Goal: Transaction & Acquisition: Purchase product/service

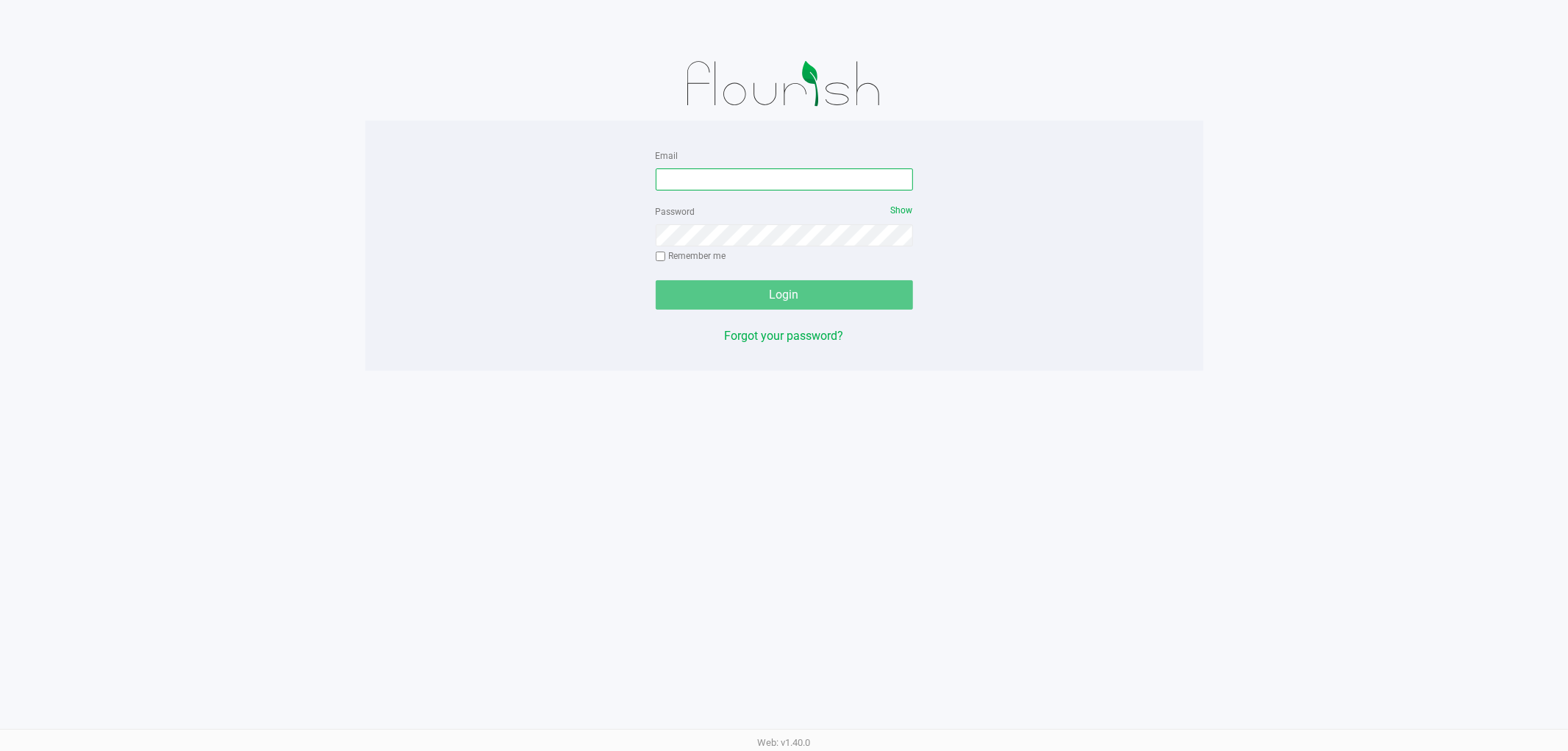
click at [678, 181] on input "Email" at bounding box center [784, 179] width 257 height 22
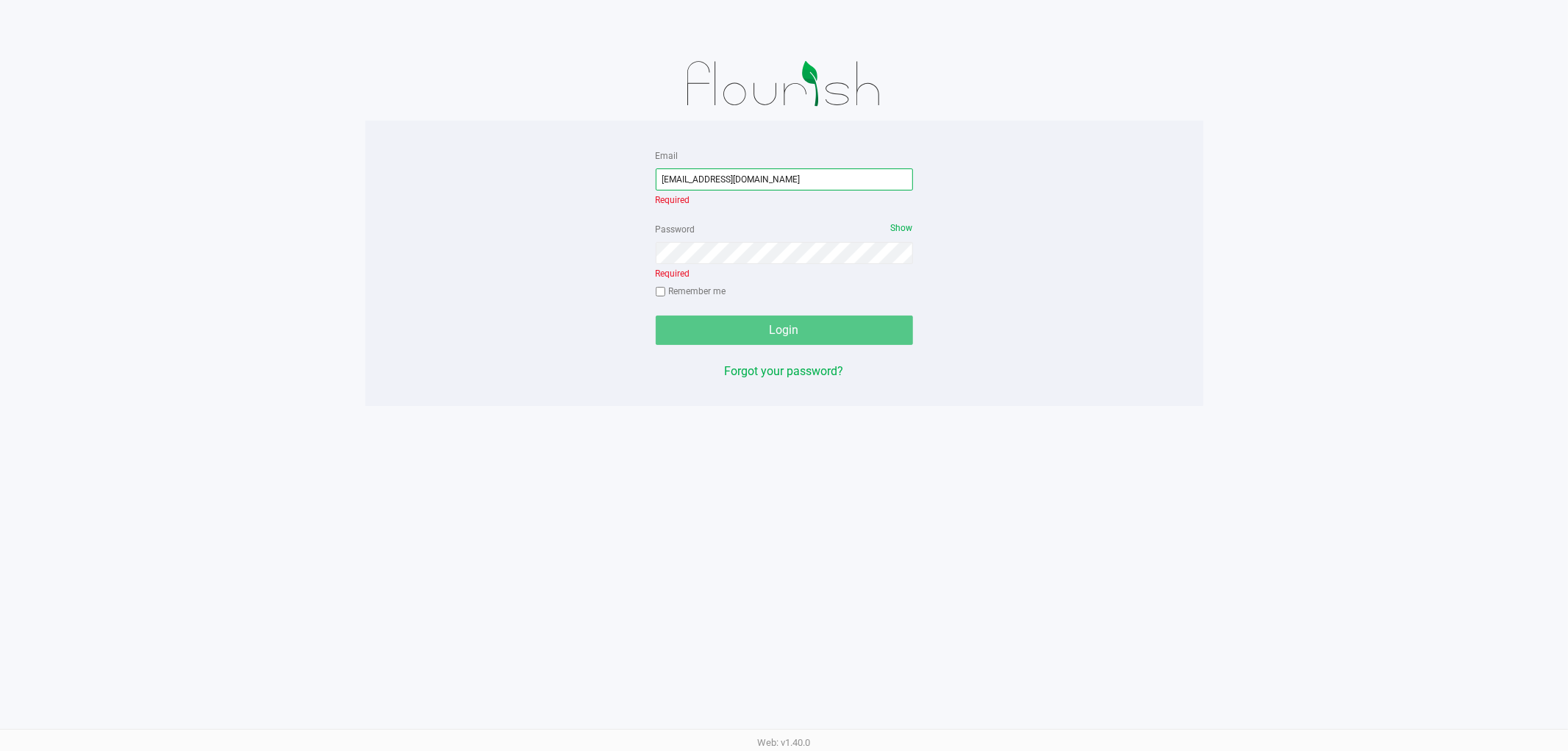
type input "[EMAIL_ADDRESS][DOMAIN_NAME]"
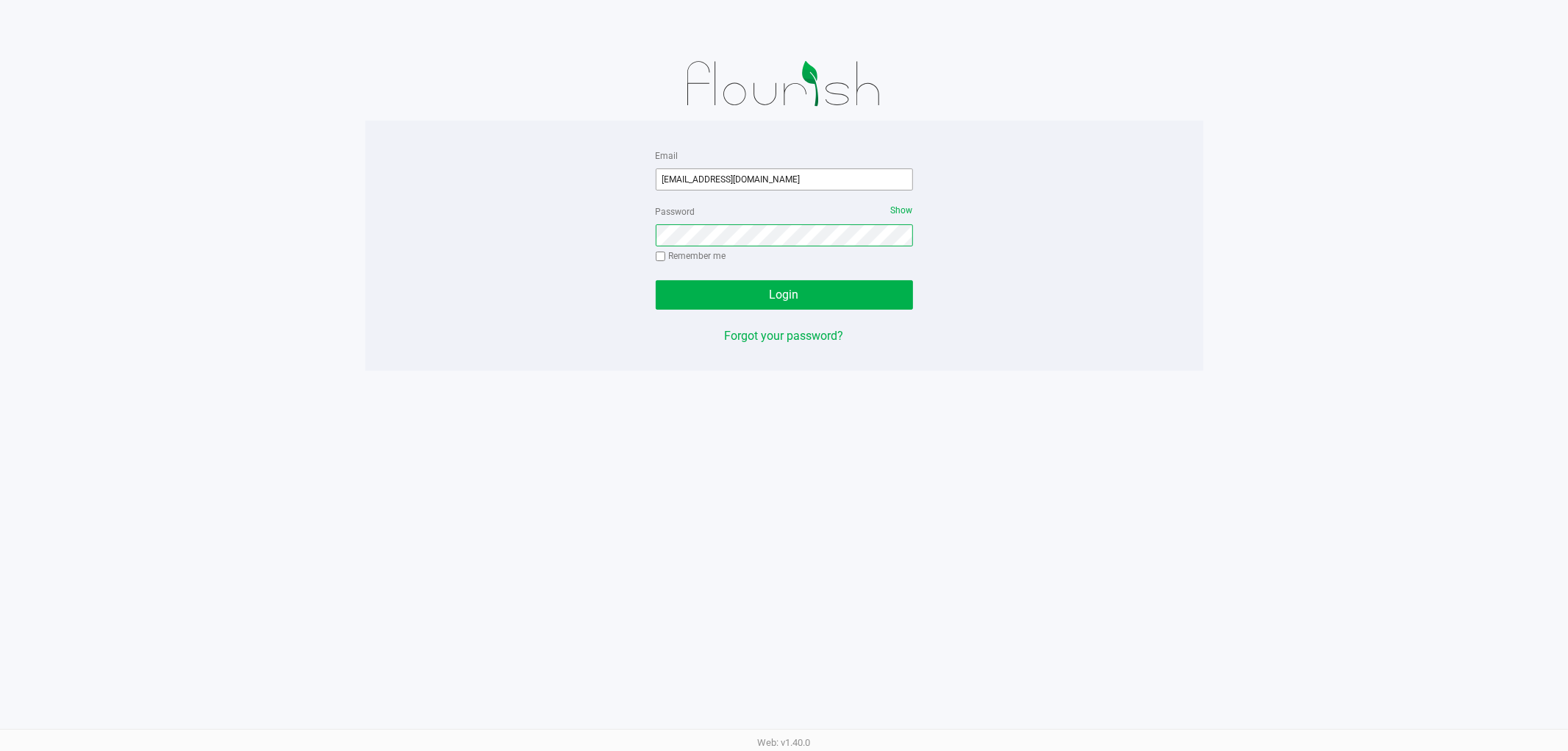
click at [656, 280] on button "Login" at bounding box center [784, 295] width 257 height 29
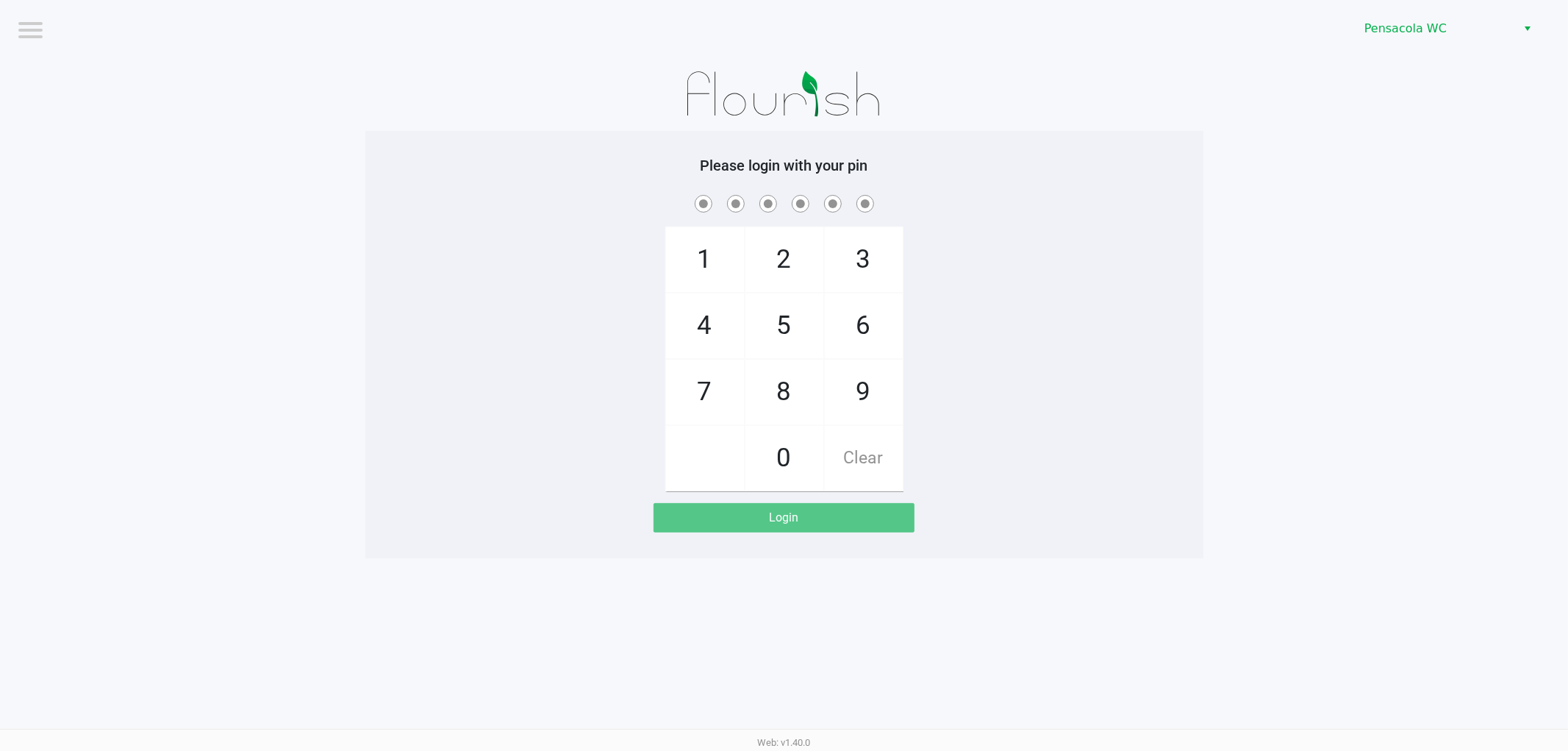
click at [492, 195] on span at bounding box center [784, 203] width 816 height 23
checkbox input "true"
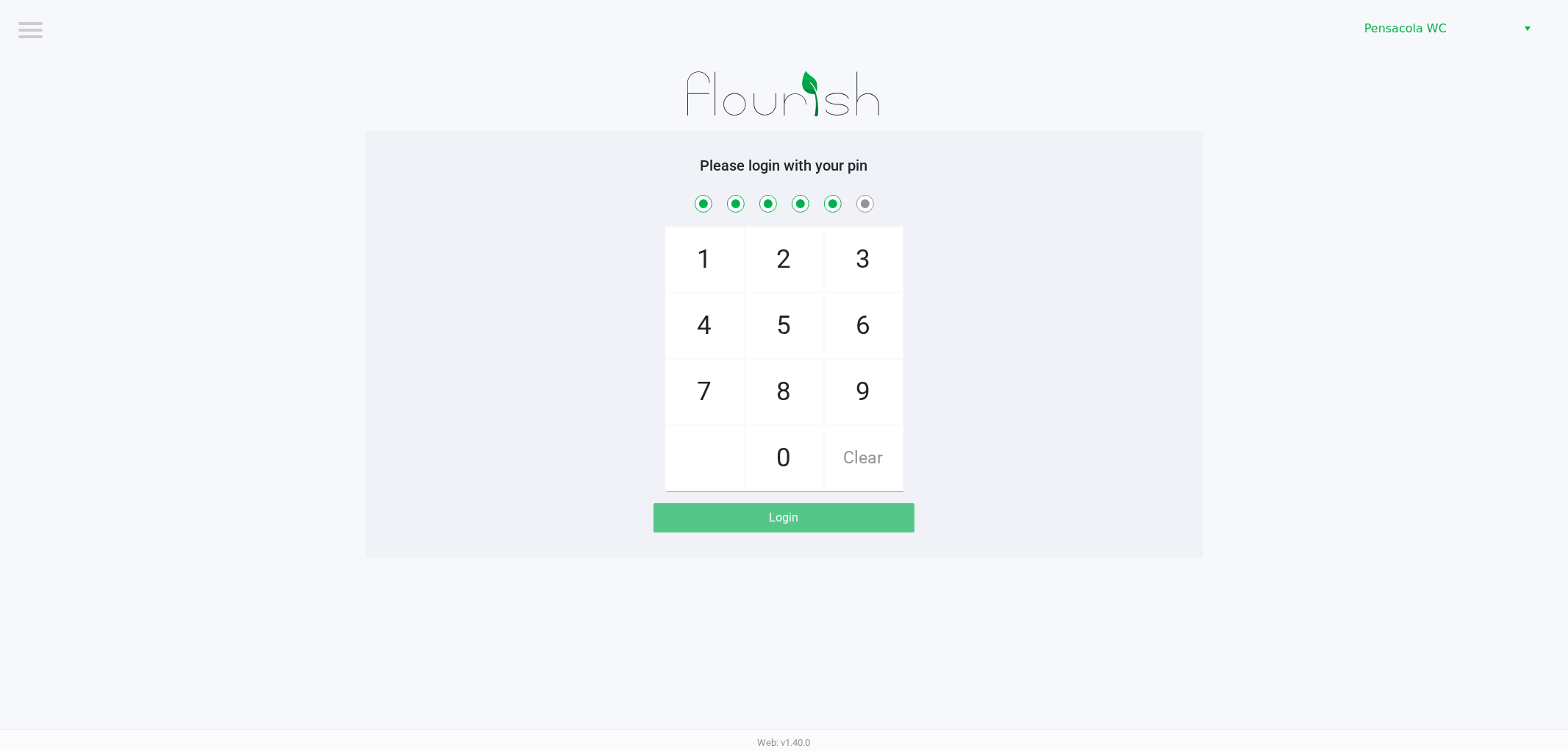
checkbox input "true"
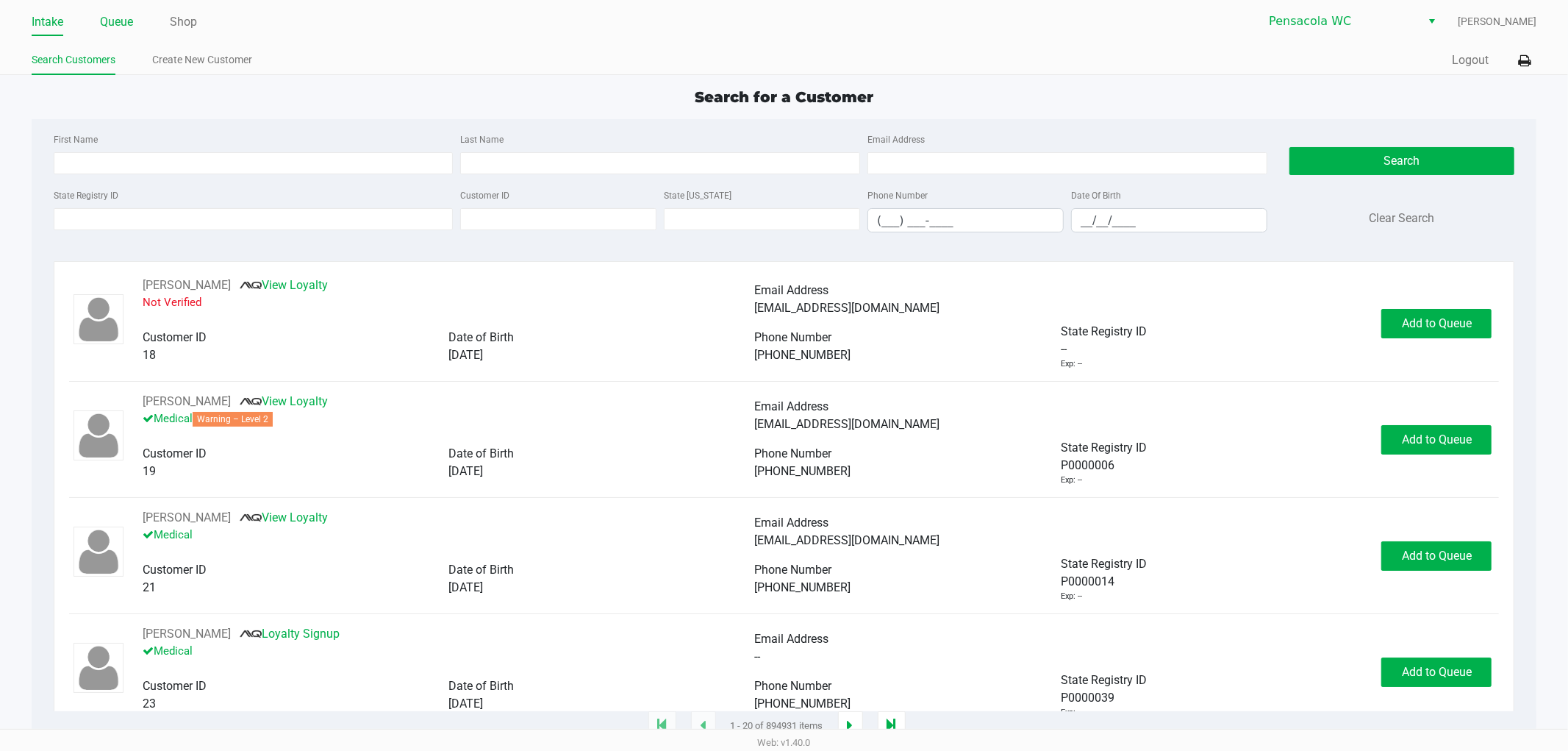
click at [123, 22] on link "Queue" at bounding box center [116, 21] width 33 height 20
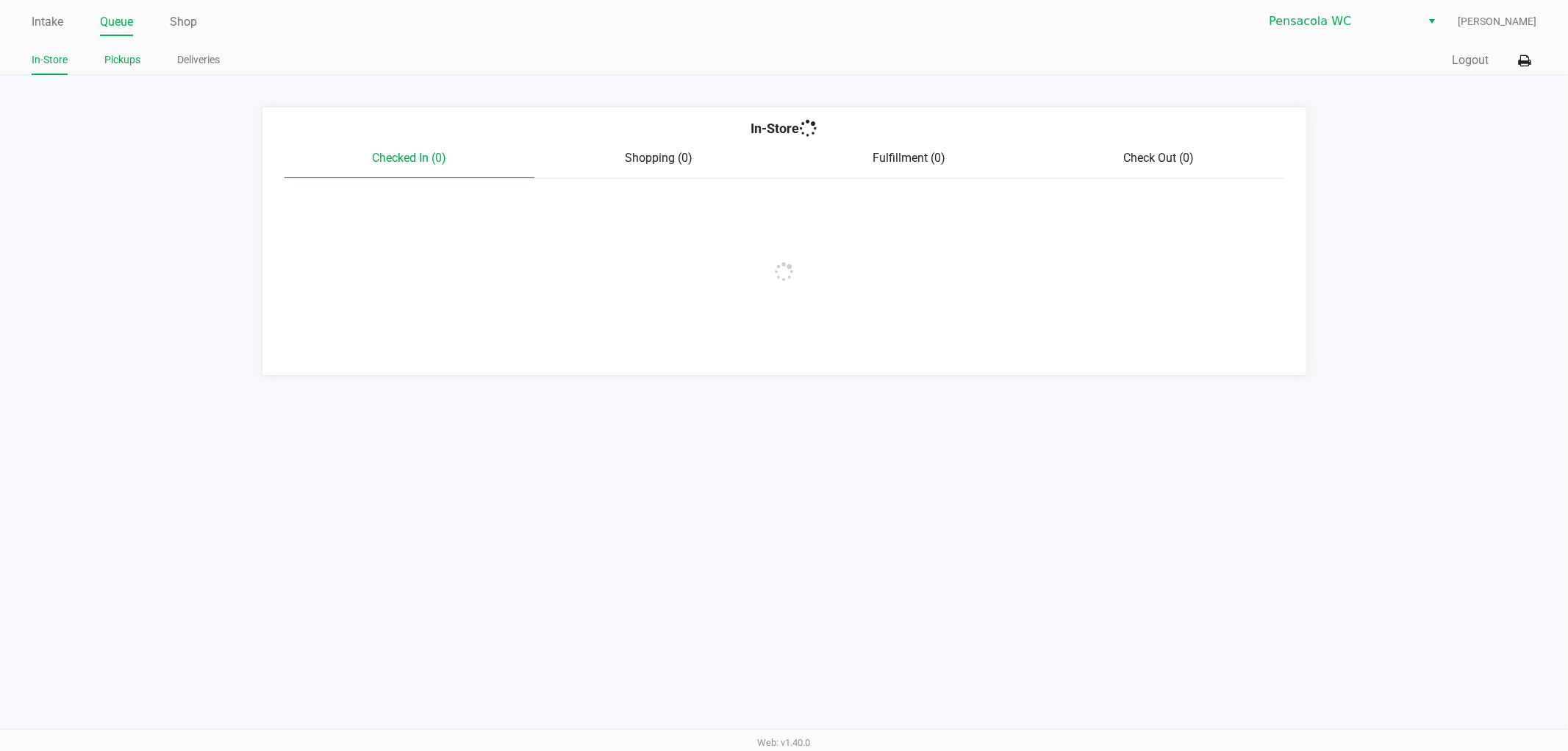
click at [118, 56] on link "Pickups" at bounding box center [122, 60] width 36 height 19
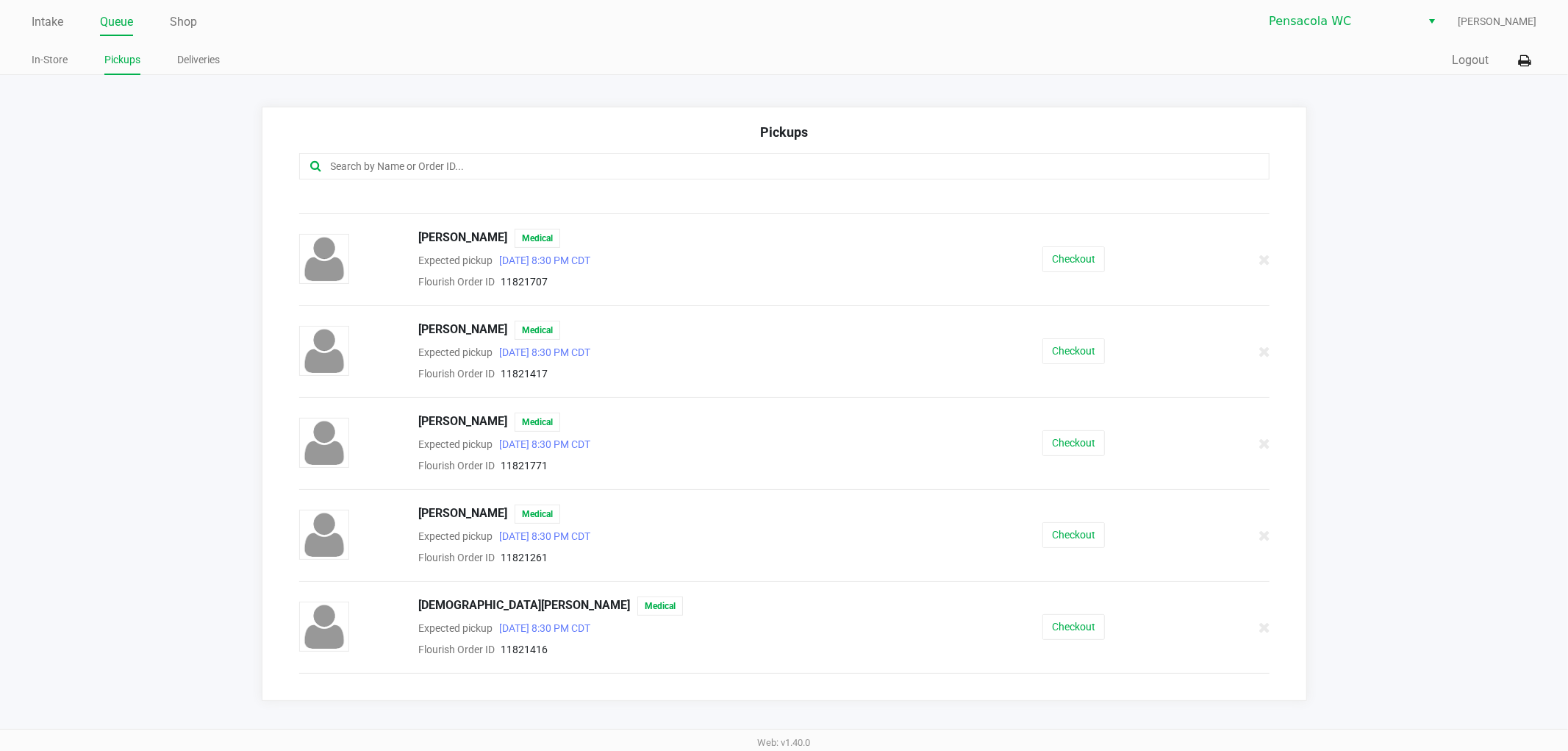
scroll to position [409, 0]
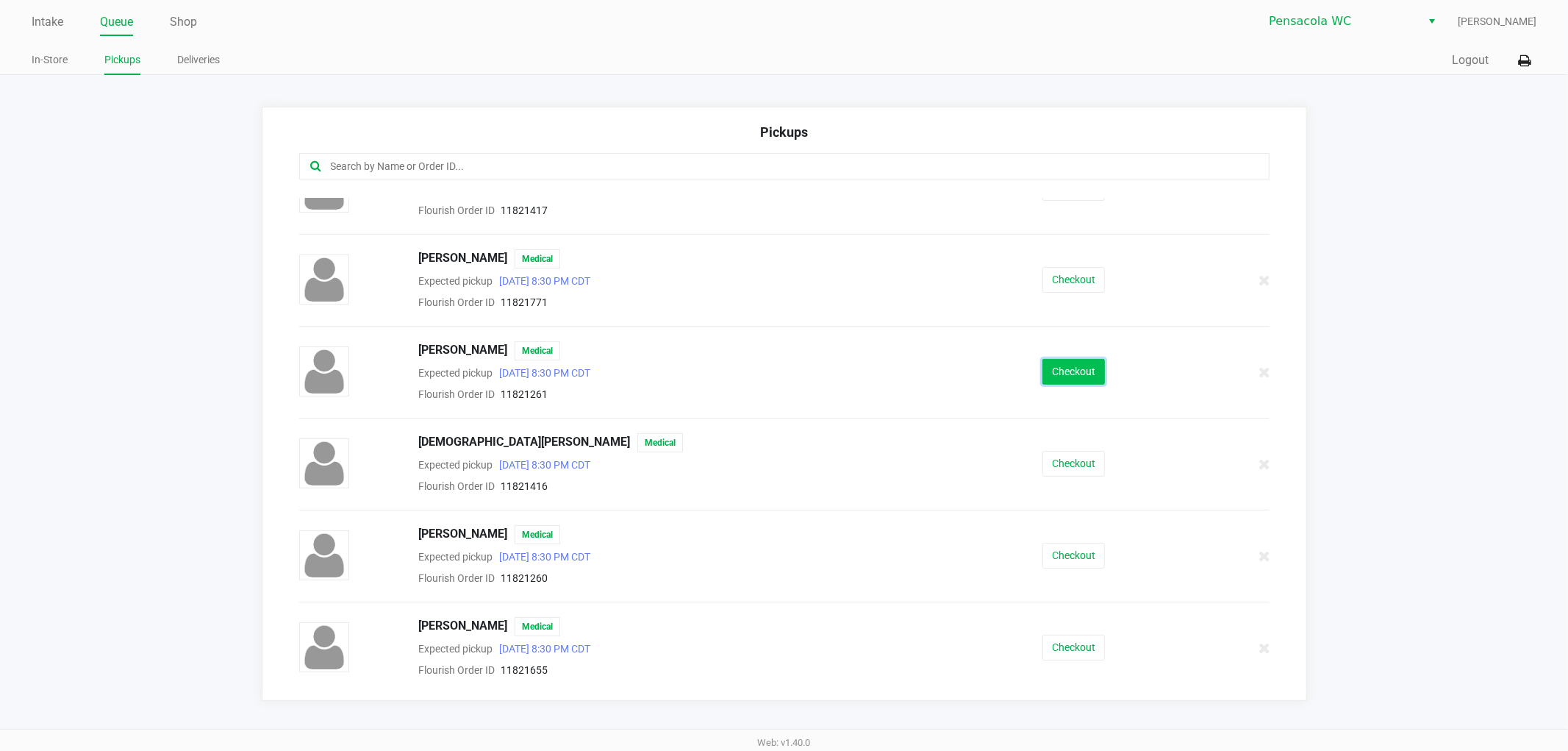
click at [1070, 373] on button "Checkout" at bounding box center [1074, 372] width 63 height 26
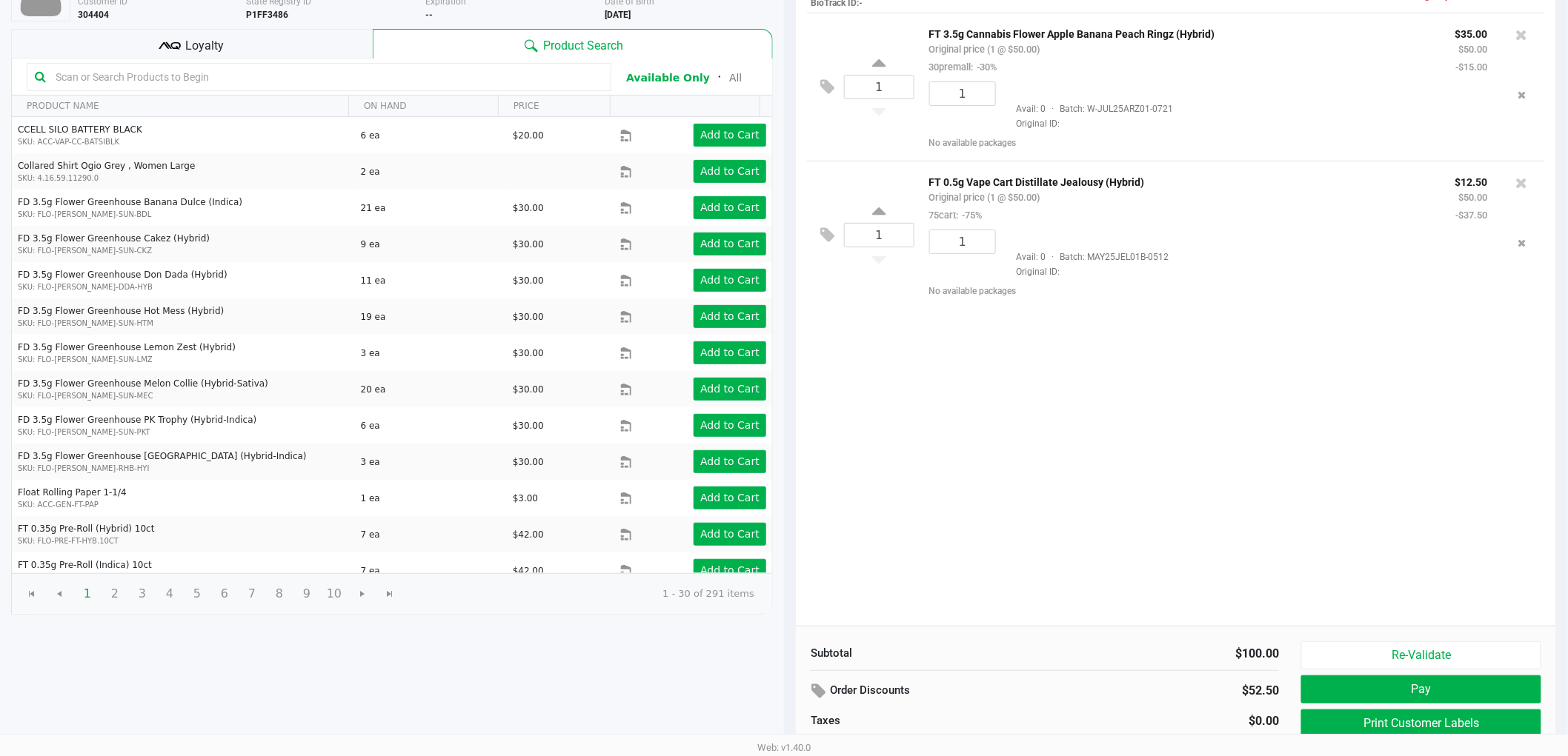
scroll to position [152, 0]
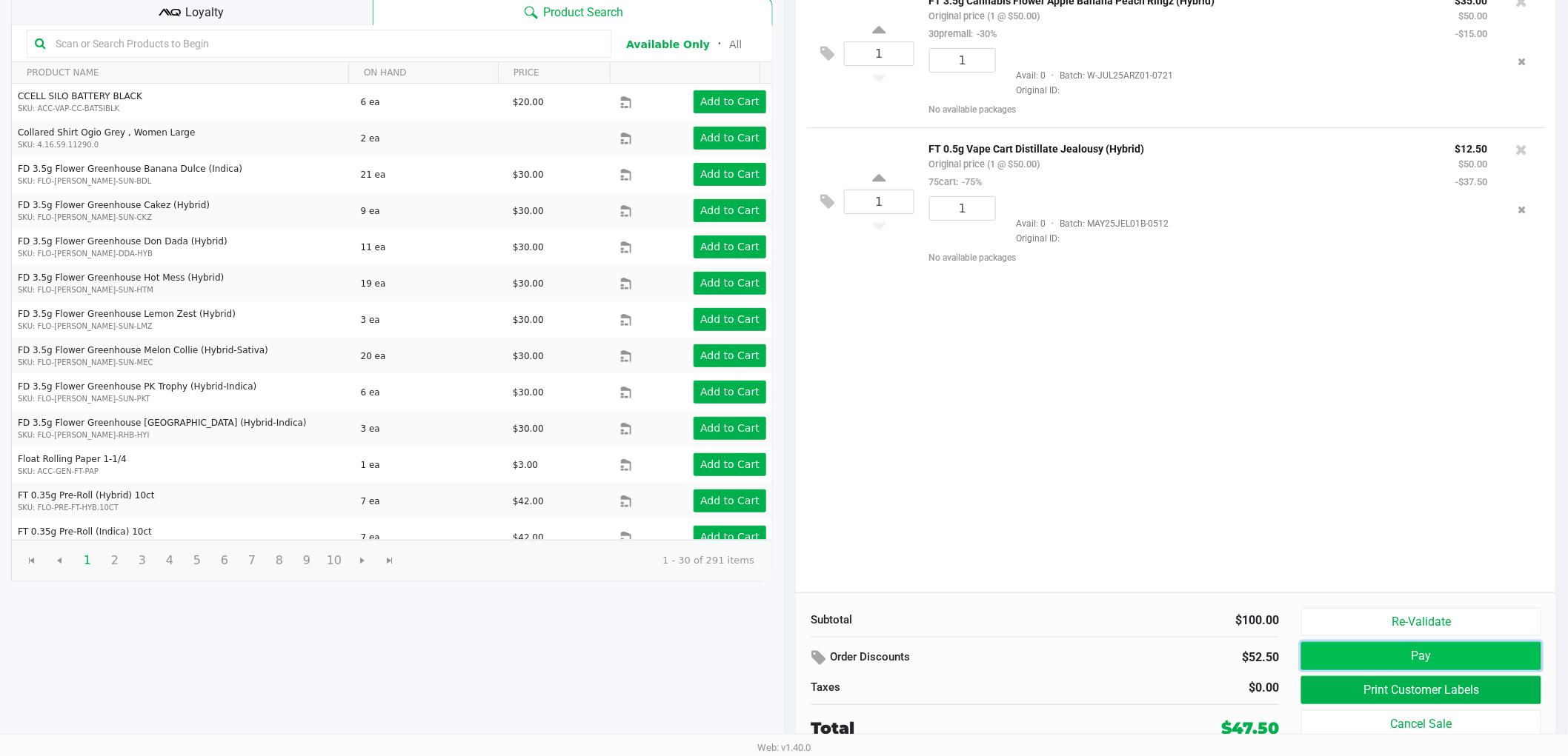
click at [1356, 657] on button "Pay" at bounding box center [1421, 656] width 240 height 28
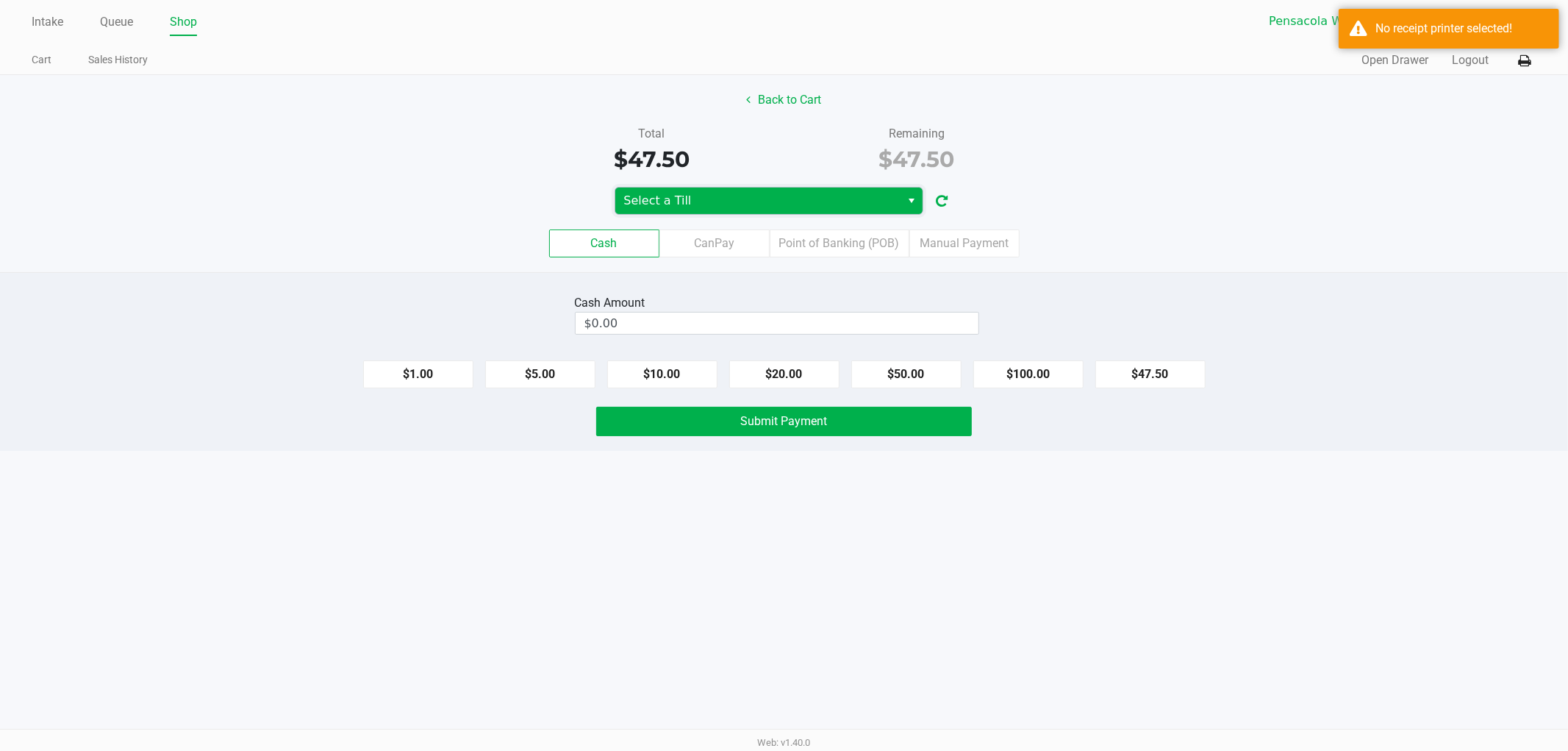
click at [735, 208] on span "Select a Till" at bounding box center [758, 201] width 269 height 18
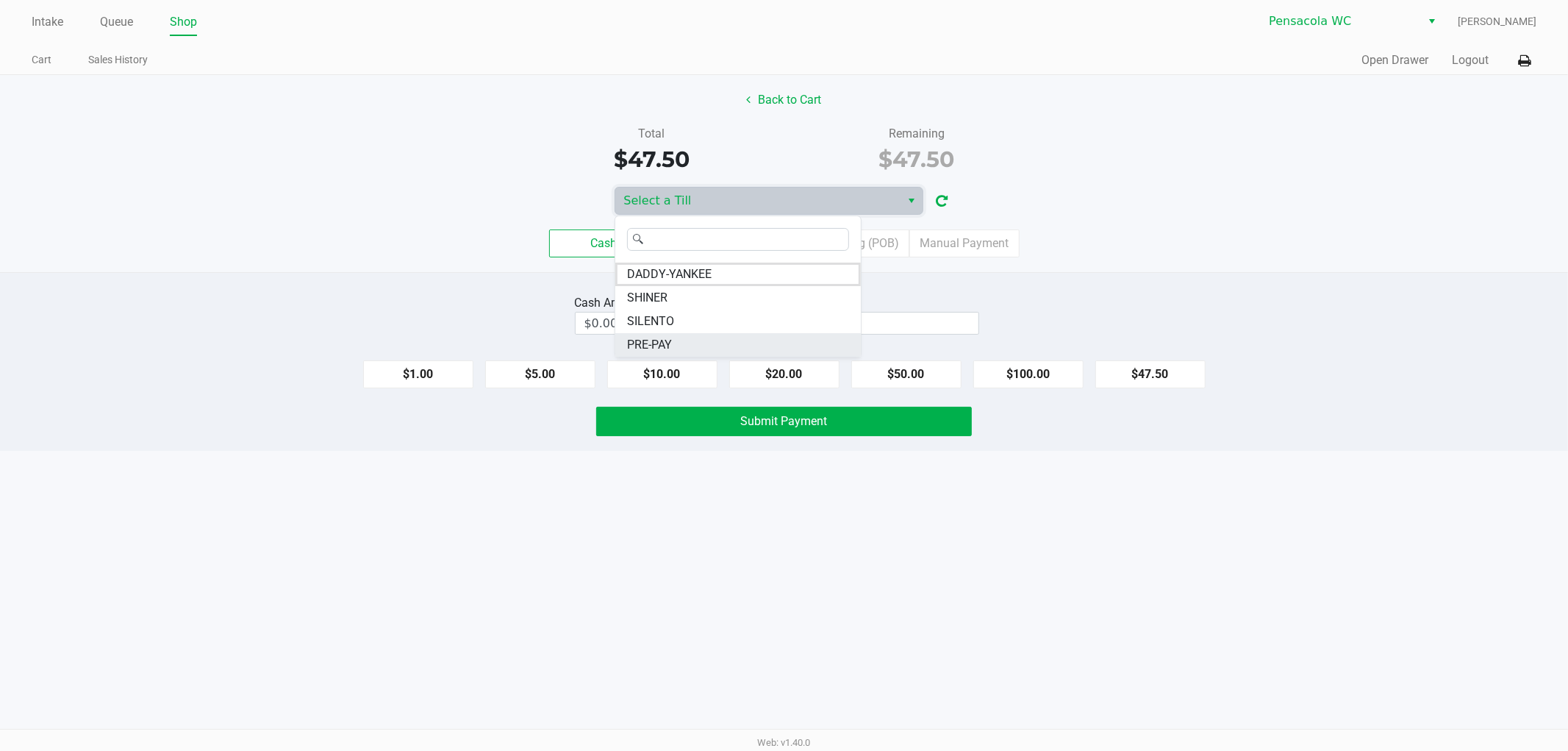
click at [679, 339] on li "PRE-PAY" at bounding box center [737, 345] width 246 height 24
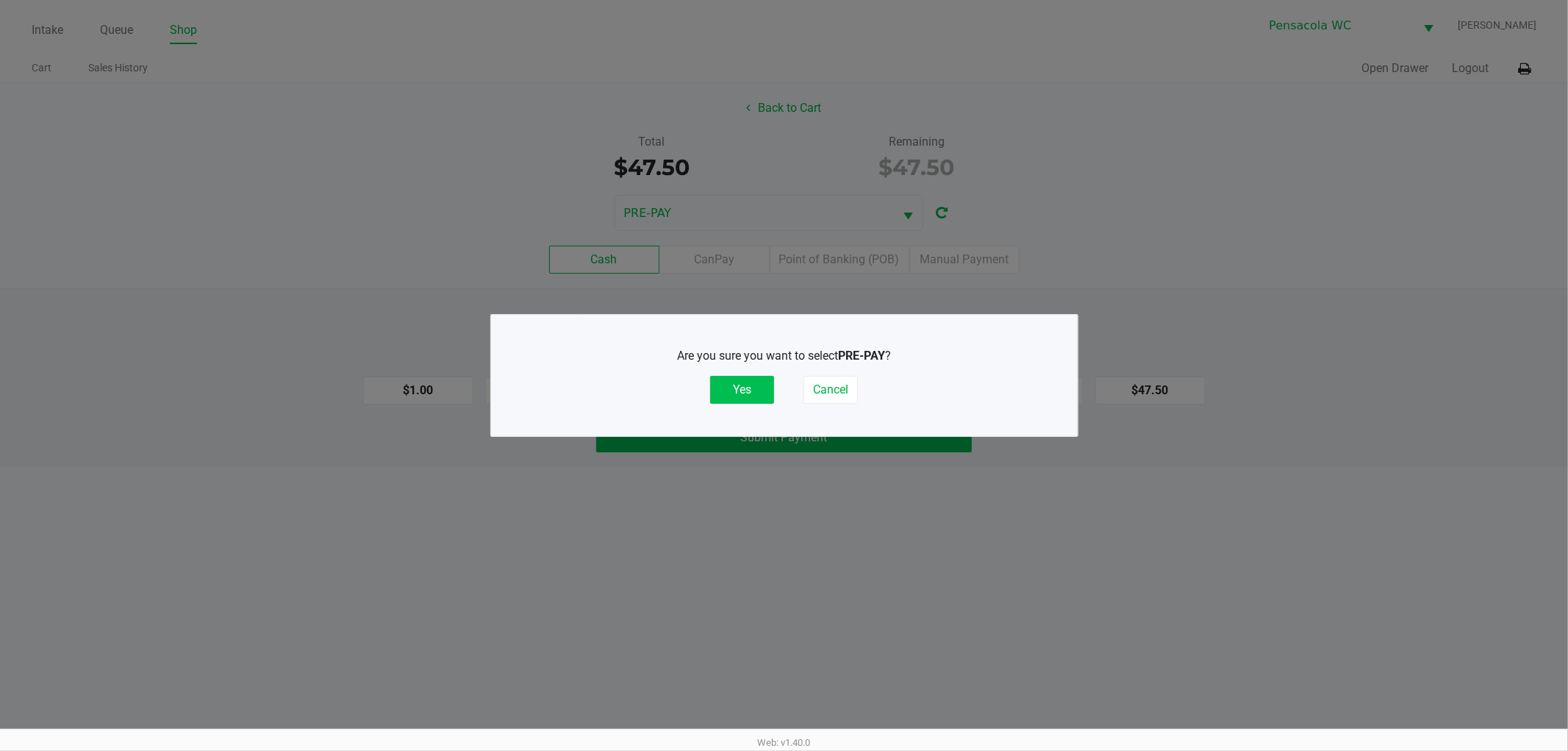
click at [758, 395] on button "Yes" at bounding box center [742, 390] width 64 height 28
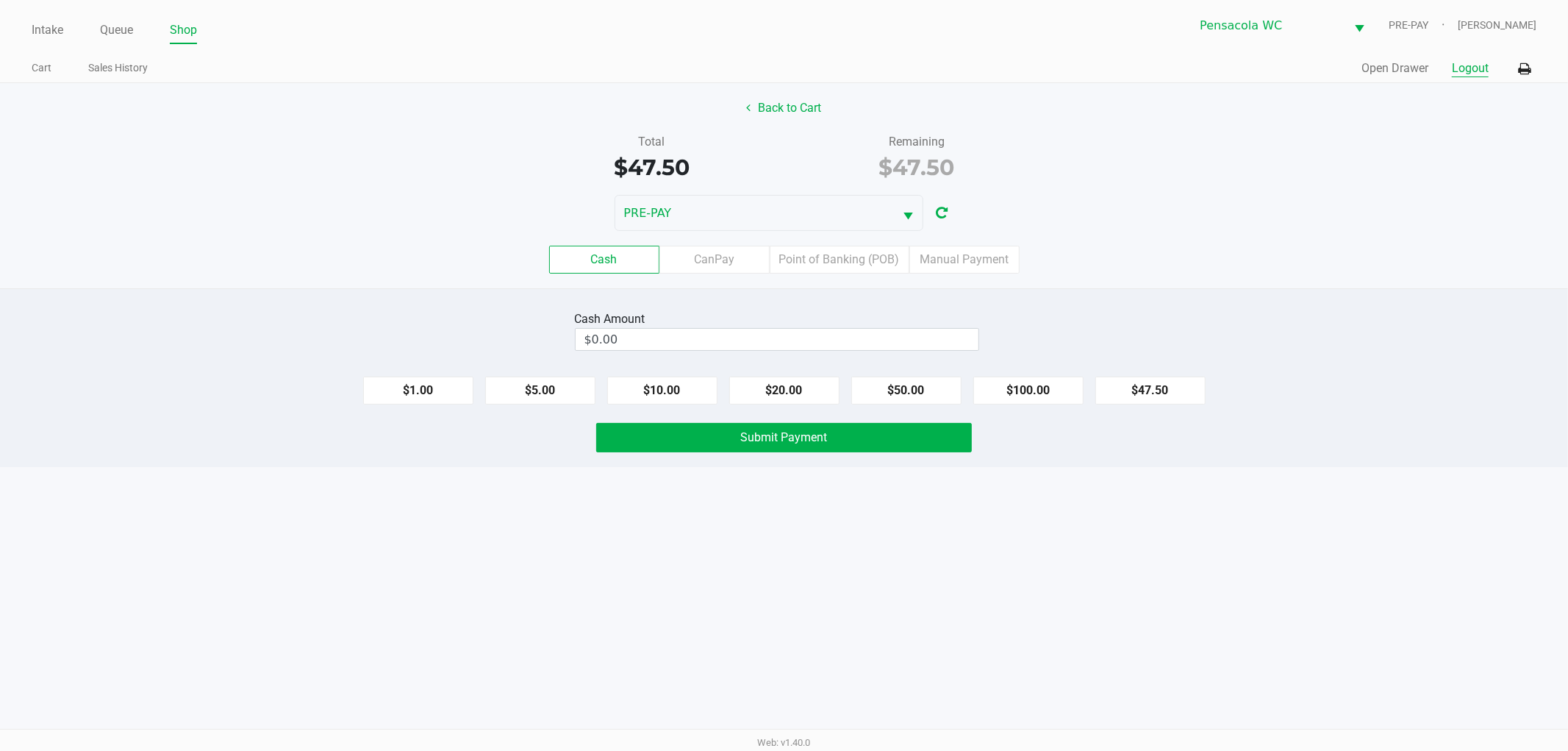
click at [1469, 70] on button "Logout" at bounding box center [1470, 69] width 37 height 18
